Goal: Check status: Check status

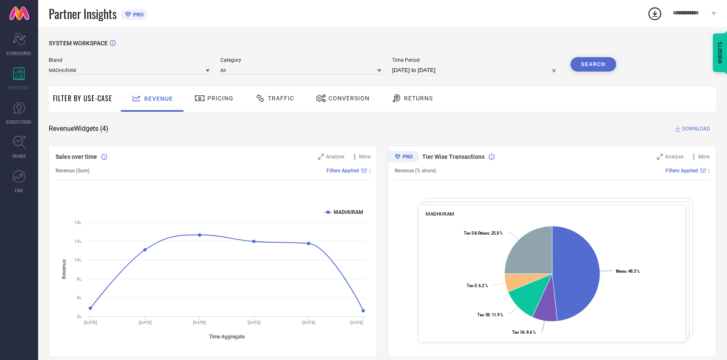
click at [422, 71] on input "[DATE] to [DATE]" at bounding box center [476, 70] width 168 height 10
select select "6"
select select "2025"
select select "7"
select select "2025"
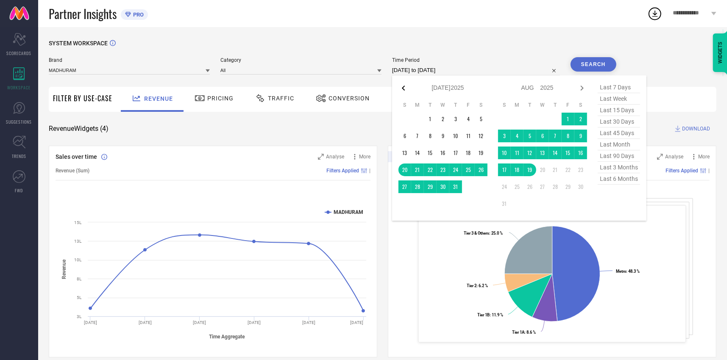
click at [402, 86] on icon at bounding box center [404, 88] width 10 height 10
select select "5"
select select "2025"
select select "6"
select select "2025"
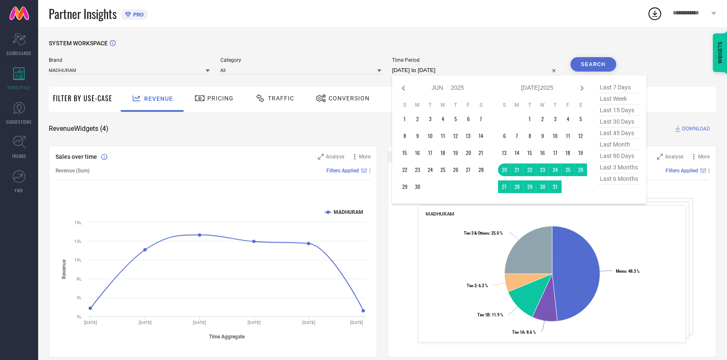
click at [402, 86] on icon at bounding box center [404, 88] width 10 height 10
select select "3"
select select "2025"
select select "4"
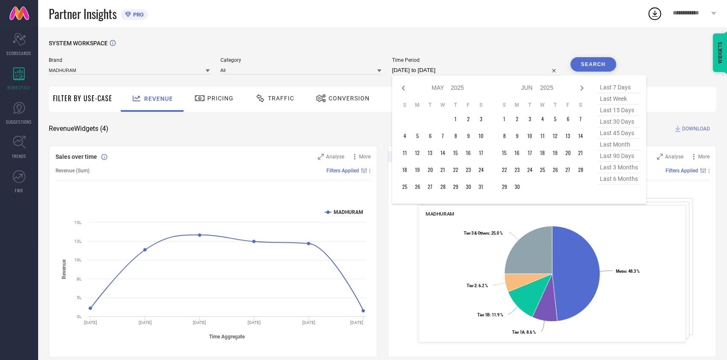
select select "2025"
type input "After [DATE]"
click at [556, 120] on td "1" at bounding box center [555, 119] width 13 height 13
click at [579, 90] on icon at bounding box center [582, 88] width 10 height 10
select select "4"
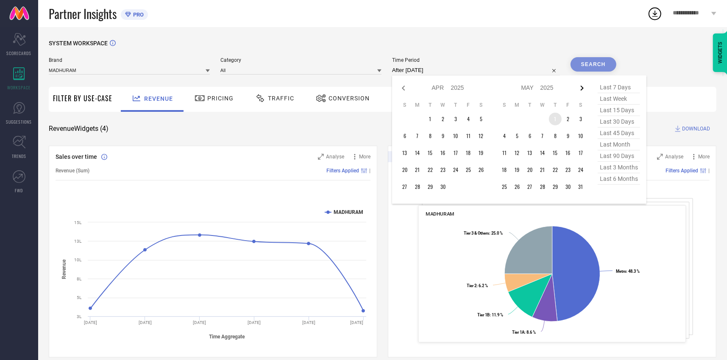
select select "2025"
select select "5"
select select "2025"
click at [579, 90] on icon at bounding box center [582, 88] width 10 height 10
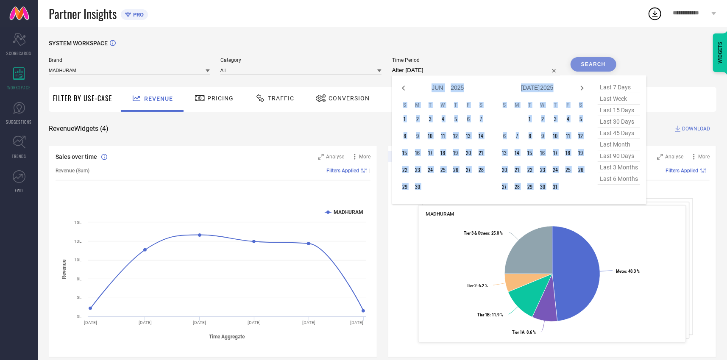
click at [579, 90] on icon at bounding box center [582, 88] width 10 height 10
select select "6"
select select "2025"
select select "7"
select select "2025"
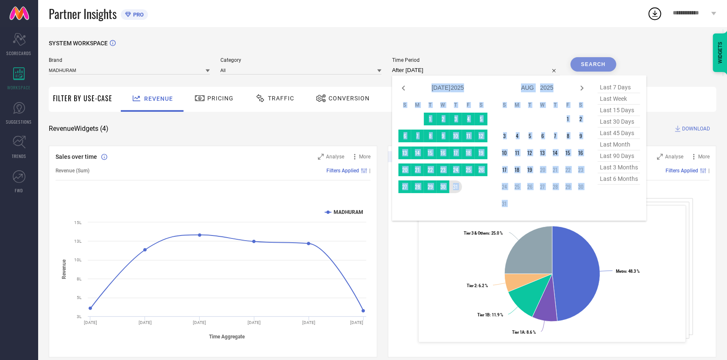
type input "[DATE] to [DATE]"
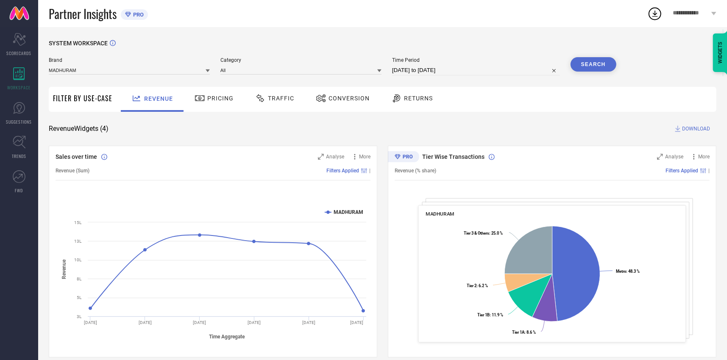
click at [598, 61] on button "Search" at bounding box center [594, 64] width 46 height 14
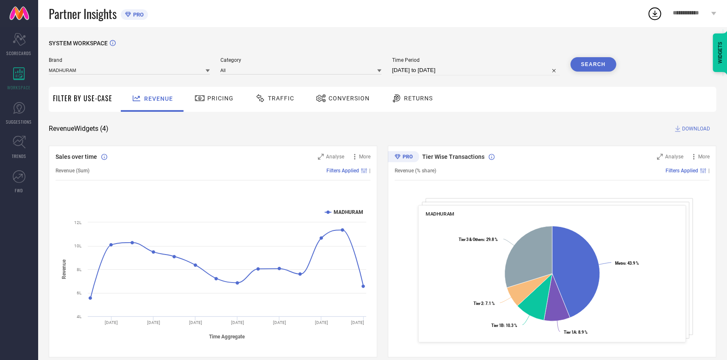
click at [207, 99] on span "Pricing" at bounding box center [220, 98] width 26 height 7
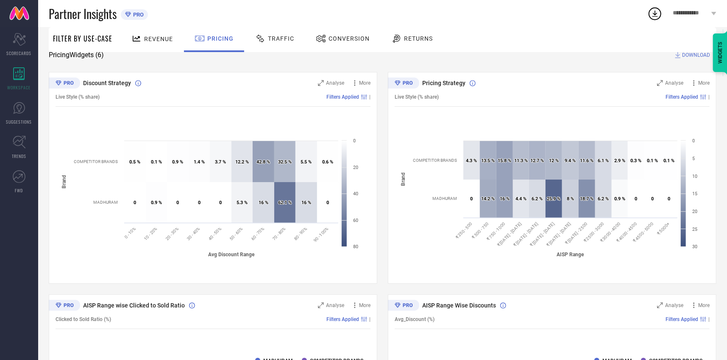
scroll to position [31, 0]
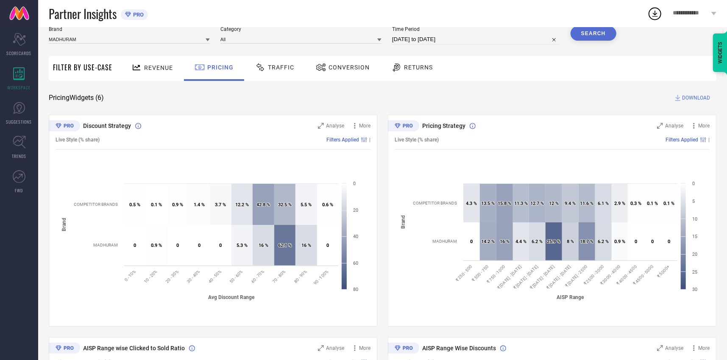
click at [280, 67] on span "Traffic" at bounding box center [281, 67] width 26 height 7
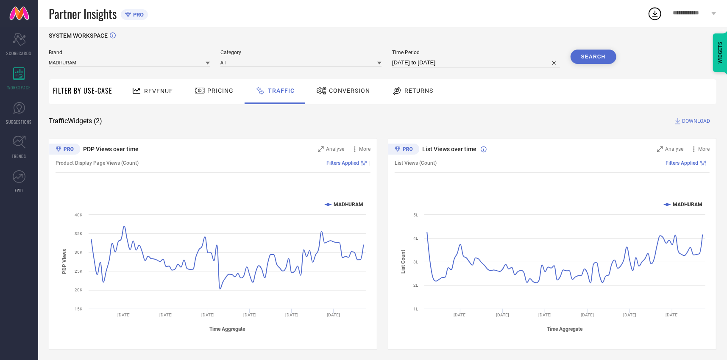
scroll to position [10, 0]
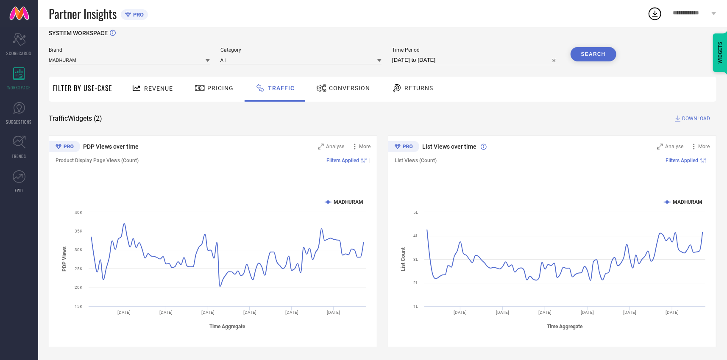
click at [337, 89] on span "Conversion" at bounding box center [349, 88] width 41 height 7
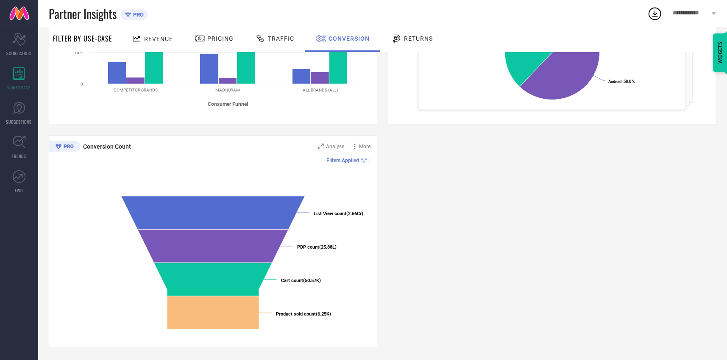
scroll to position [0, 0]
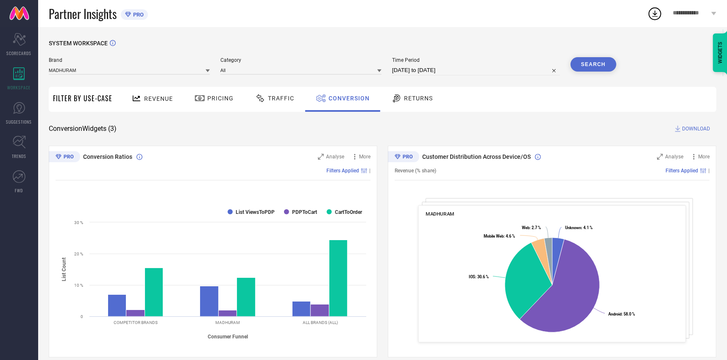
click at [416, 98] on span "Returns" at bounding box center [418, 98] width 29 height 7
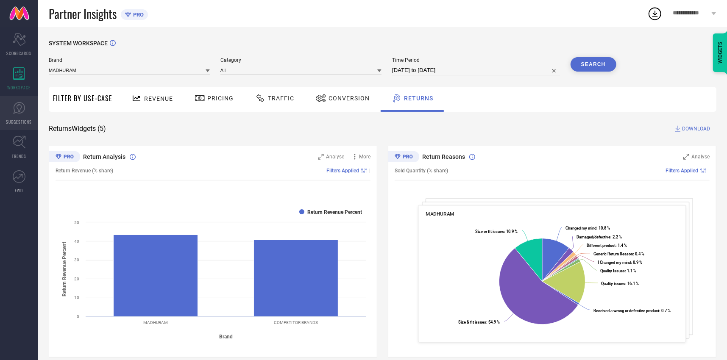
click at [17, 112] on icon at bounding box center [19, 108] width 13 height 13
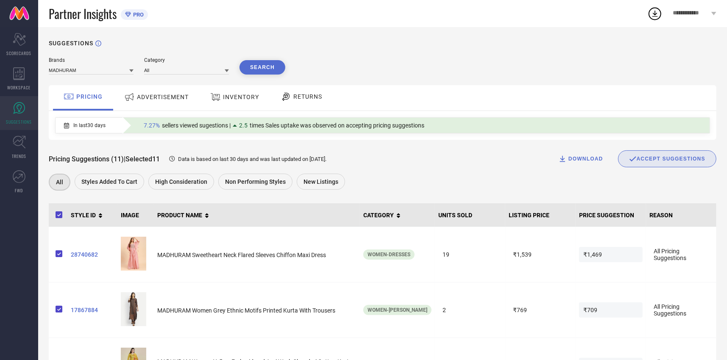
click at [164, 99] on span "ADVERTISEMENT" at bounding box center [163, 97] width 52 height 7
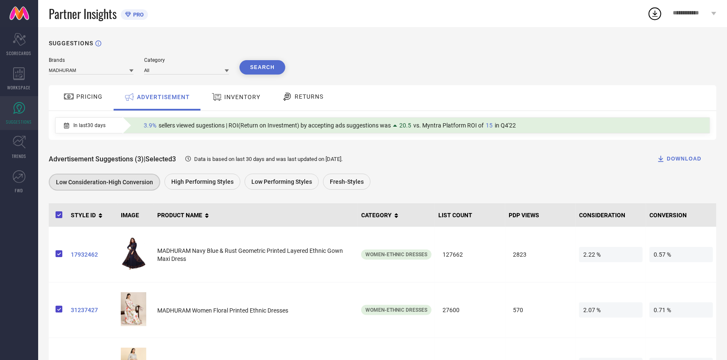
click at [248, 96] on span "INVENTORY" at bounding box center [242, 97] width 36 height 7
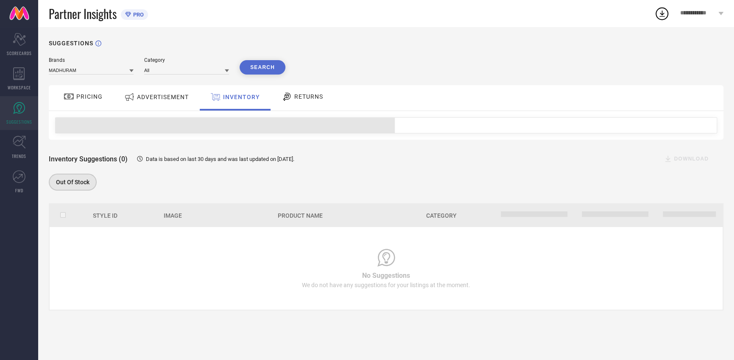
click at [305, 93] on div "RETURNS" at bounding box center [302, 96] width 46 height 14
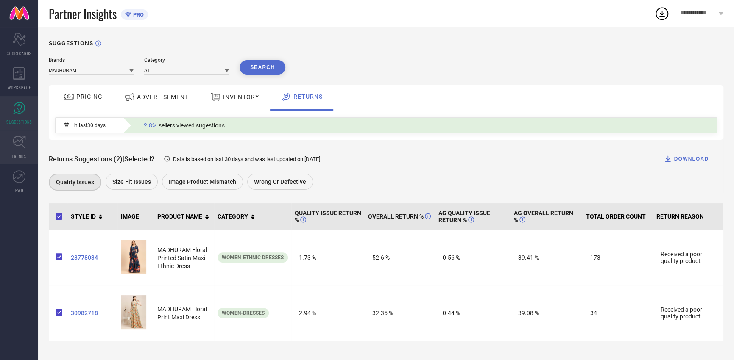
click at [21, 142] on icon at bounding box center [19, 142] width 13 height 13
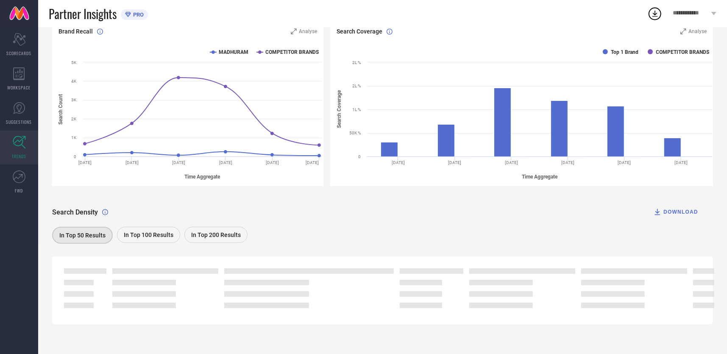
scroll to position [101, 0]
click at [145, 238] on div "In Top 100 Results" at bounding box center [148, 234] width 63 height 16
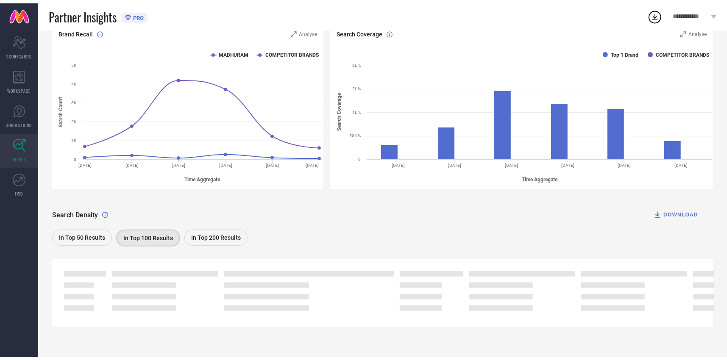
scroll to position [0, 0]
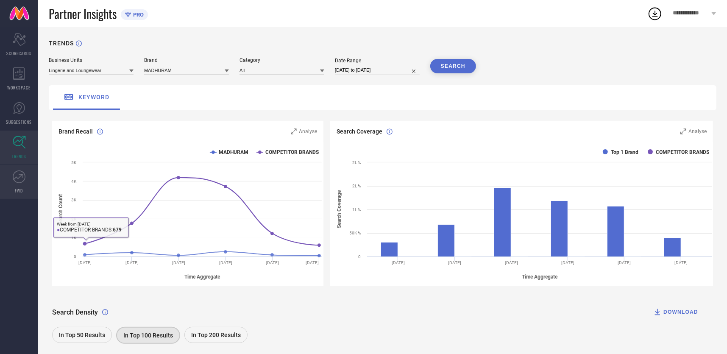
click at [19, 178] on icon at bounding box center [19, 176] width 13 height 13
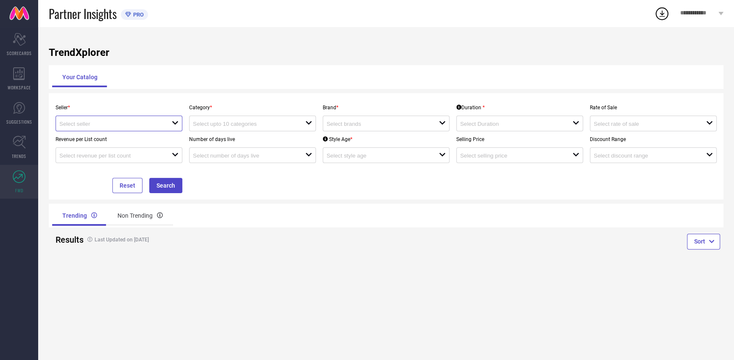
click at [105, 121] on input at bounding box center [109, 124] width 101 height 6
click at [114, 141] on li "MADHURAM TEXTILES ( 15752 )" at bounding box center [119, 139] width 126 height 15
type input "MADHURAM TEXTILES ( 15752 )"
click at [172, 187] on button "Search" at bounding box center [165, 185] width 33 height 15
click at [277, 122] on input at bounding box center [243, 124] width 101 height 6
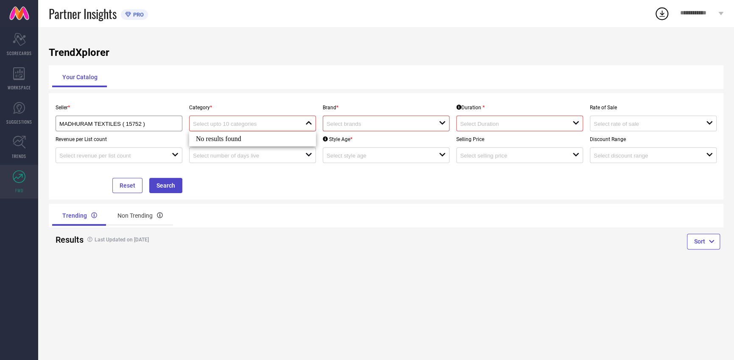
click at [295, 180] on div "Seller * MADHURAM TEXTILES ( 15752 ) Category * close Brand * open Duration * o…" at bounding box center [386, 147] width 668 height 94
click at [20, 42] on icon "Scorecard" at bounding box center [19, 39] width 13 height 13
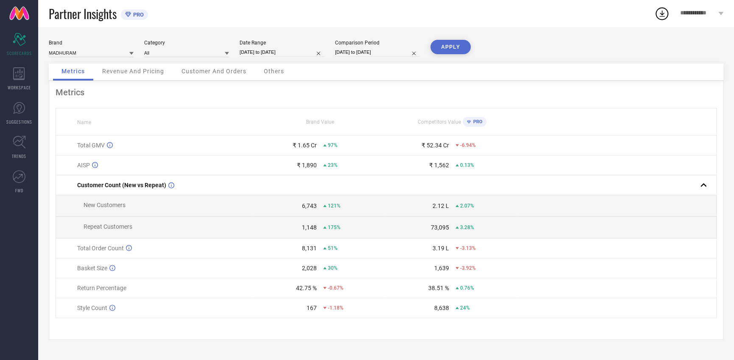
click at [275, 51] on input "[DATE] to [DATE]" at bounding box center [282, 52] width 85 height 9
select select "3"
select select "2025"
select select "4"
select select "2025"
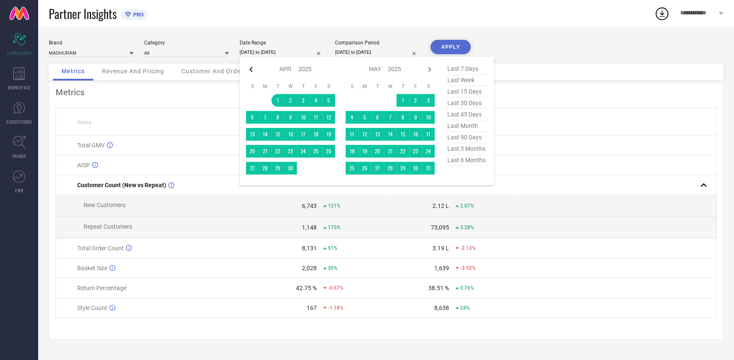
click at [250, 72] on icon at bounding box center [251, 69] width 10 height 10
select select "2"
select select "2025"
select select "3"
select select "2025"
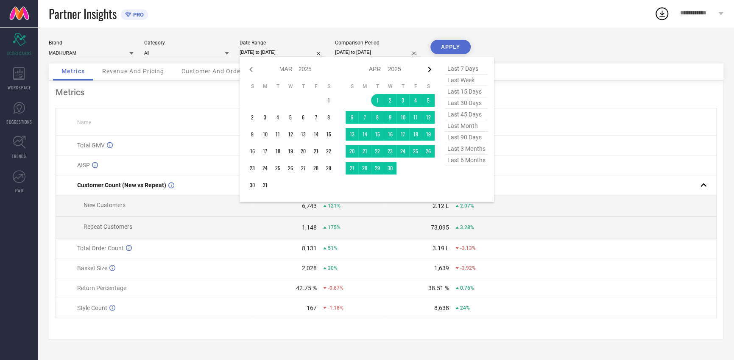
click at [432, 69] on icon at bounding box center [429, 69] width 10 height 10
select select "3"
select select "2025"
select select "4"
select select "2025"
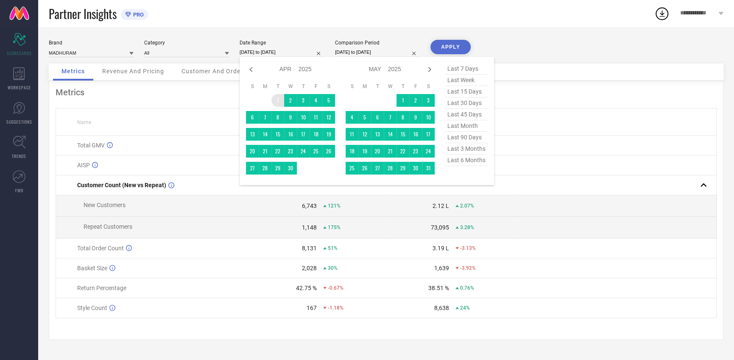
type input "After [DATE]"
click at [277, 102] on td "1" at bounding box center [277, 100] width 13 height 13
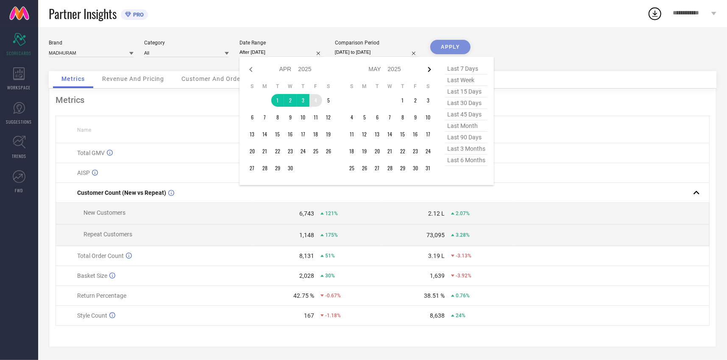
click at [429, 69] on icon at bounding box center [429, 69] width 3 height 5
select select "4"
select select "2025"
select select "5"
select select "2025"
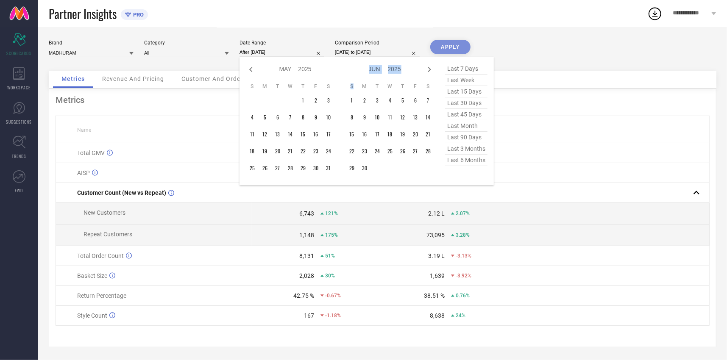
click at [429, 69] on icon at bounding box center [429, 69] width 3 height 5
select select "5"
select select "2025"
select select "6"
select select "2025"
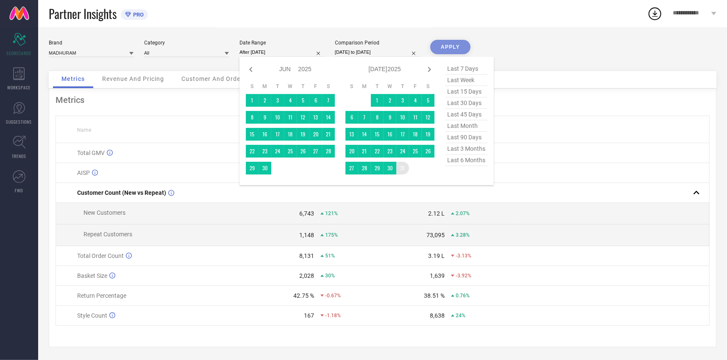
type input "[DATE] to [DATE]"
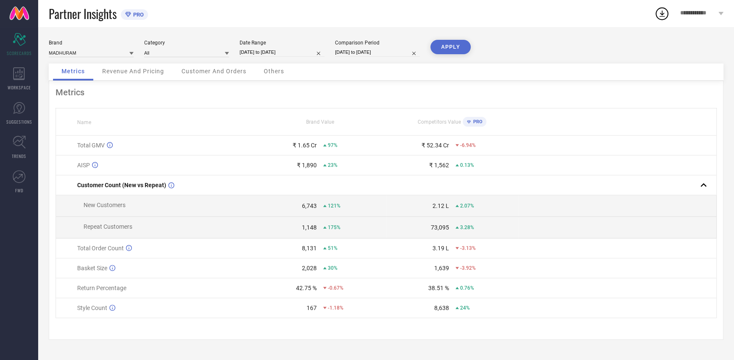
drag, startPoint x: 404, startPoint y: 167, endPoint x: 424, endPoint y: 108, distance: 62.7
click at [367, 56] on input "[DATE] to [DATE]" at bounding box center [377, 52] width 85 height 9
select select "3"
select select "2024"
select select "4"
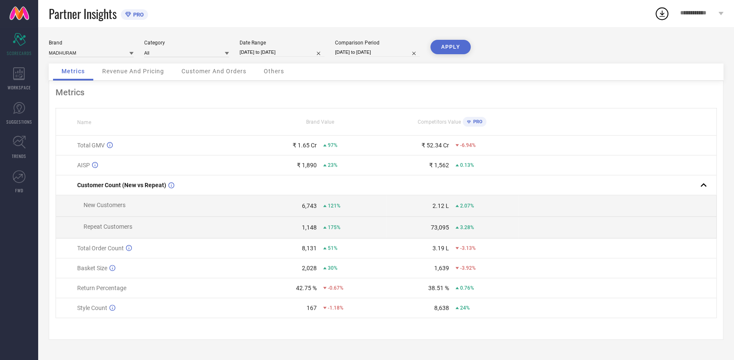
select select "2024"
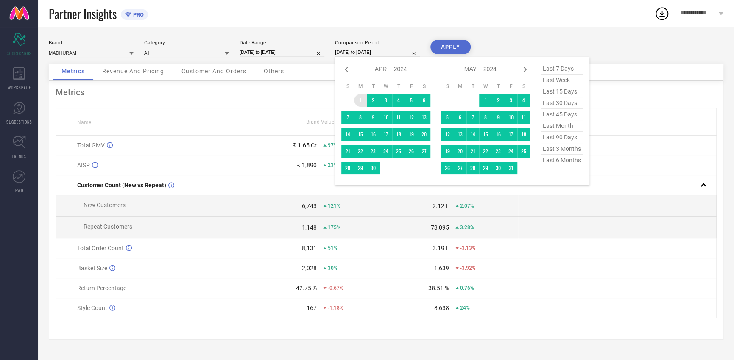
type input "After [DATE]"
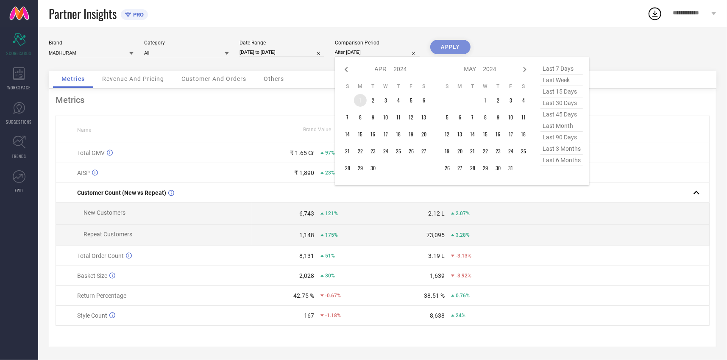
click at [361, 98] on td "1" at bounding box center [360, 100] width 13 height 13
click at [520, 70] on icon at bounding box center [525, 69] width 10 height 10
select select "4"
select select "2024"
select select "5"
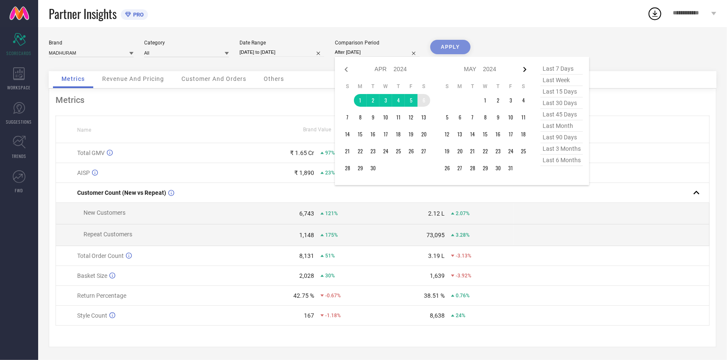
select select "2024"
click at [520, 70] on icon at bounding box center [525, 69] width 10 height 10
select select "5"
select select "2024"
select select "6"
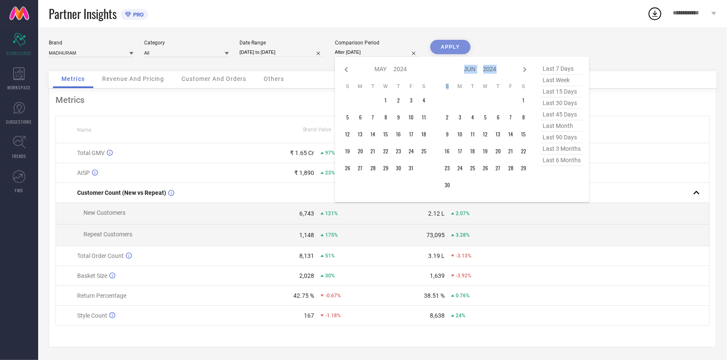
select select "2024"
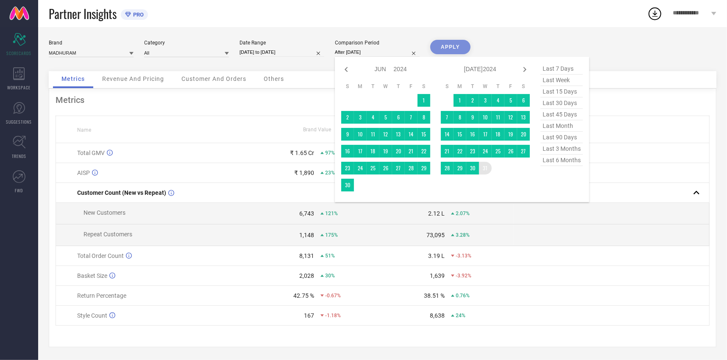
type input "[DATE] to [DATE]"
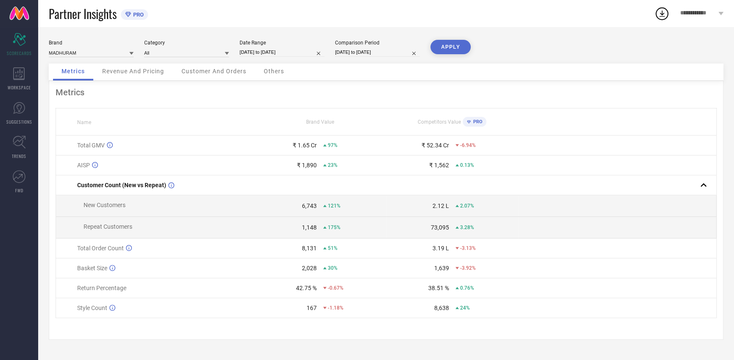
click at [455, 49] on button "APPLY" at bounding box center [450, 47] width 40 height 14
click at [119, 68] on span "Revenue And Pricing" at bounding box center [133, 71] width 62 height 7
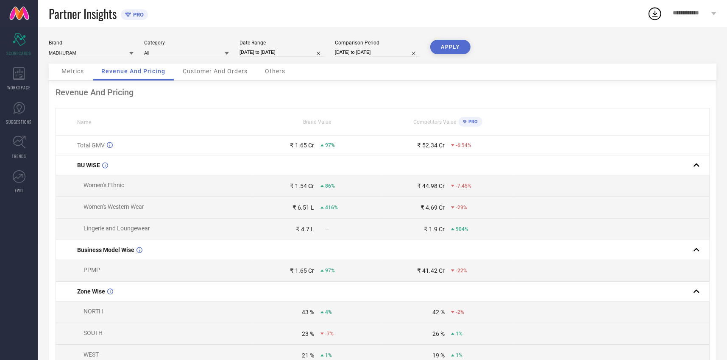
click at [211, 76] on div "Customer And Orders" at bounding box center [215, 72] width 82 height 17
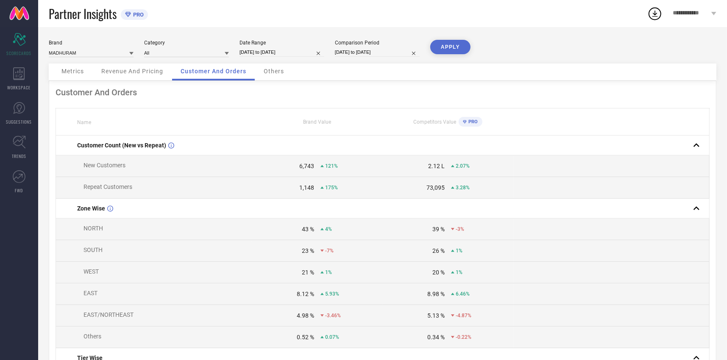
click at [272, 72] on span "Others" at bounding box center [274, 71] width 20 height 7
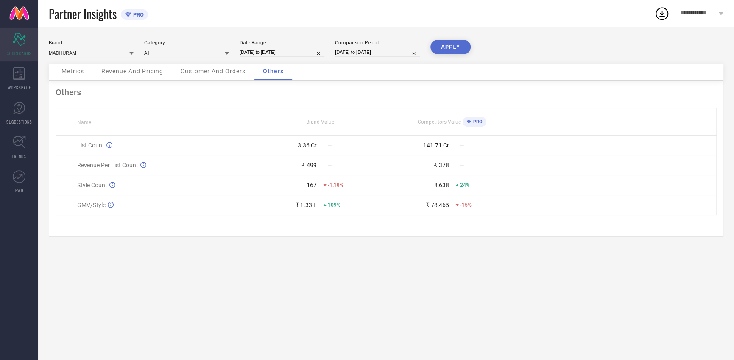
click at [19, 40] on icon "Scorecard" at bounding box center [19, 39] width 13 height 13
click at [23, 78] on icon at bounding box center [18, 73] width 11 height 13
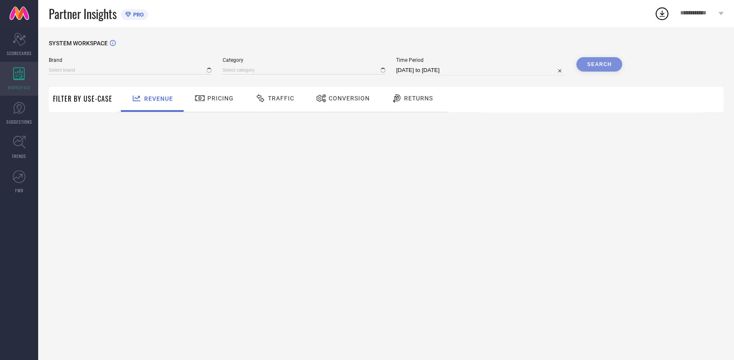
type input "MADHURAM"
type input "All"
